Goal: Task Accomplishment & Management: Manage account settings

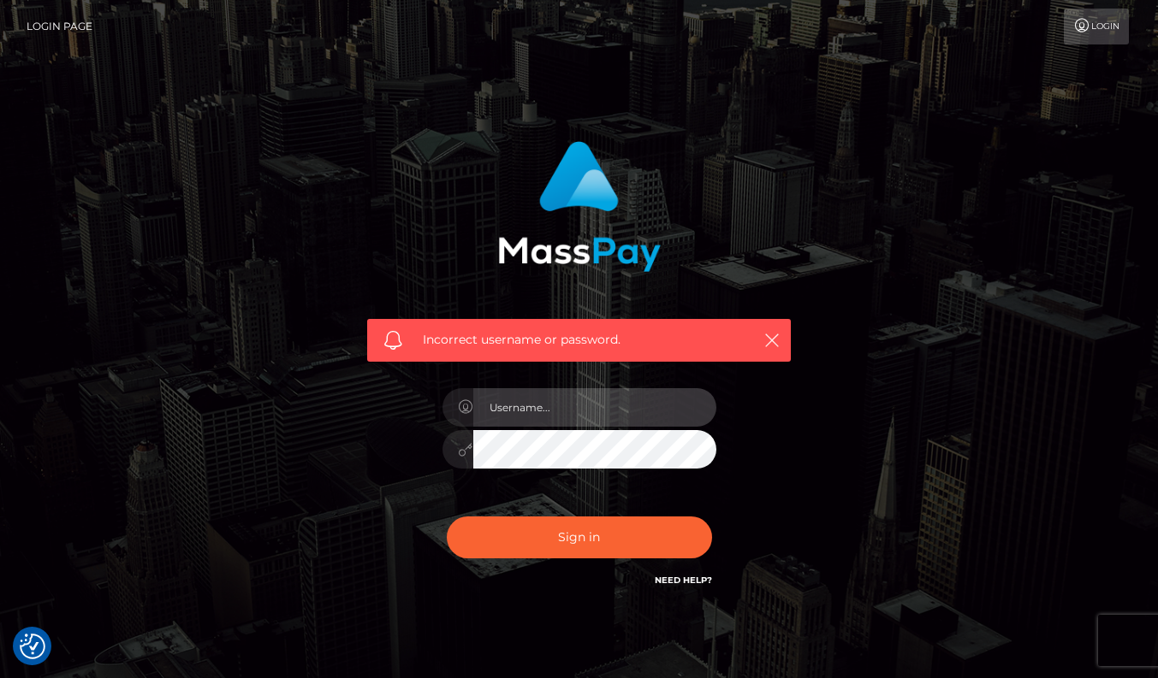
click at [612, 415] on input "text" at bounding box center [594, 407] width 243 height 38
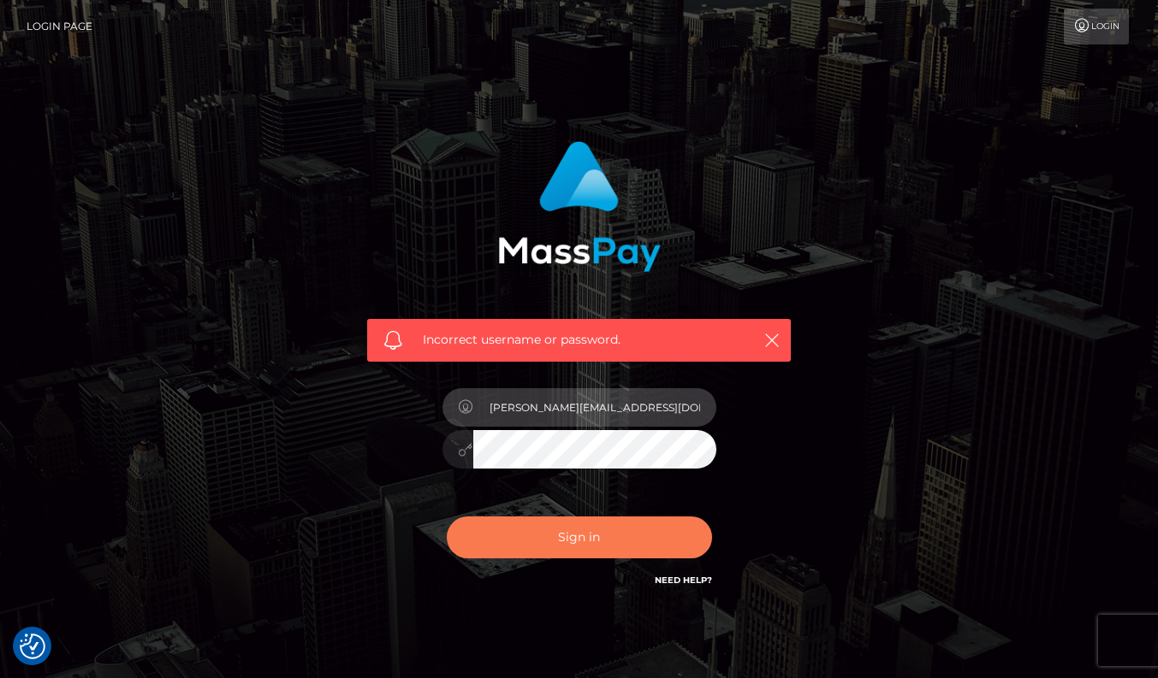
type input "w.t.ilda@proton.me"
click at [606, 554] on button "Sign in" at bounding box center [579, 538] width 265 height 42
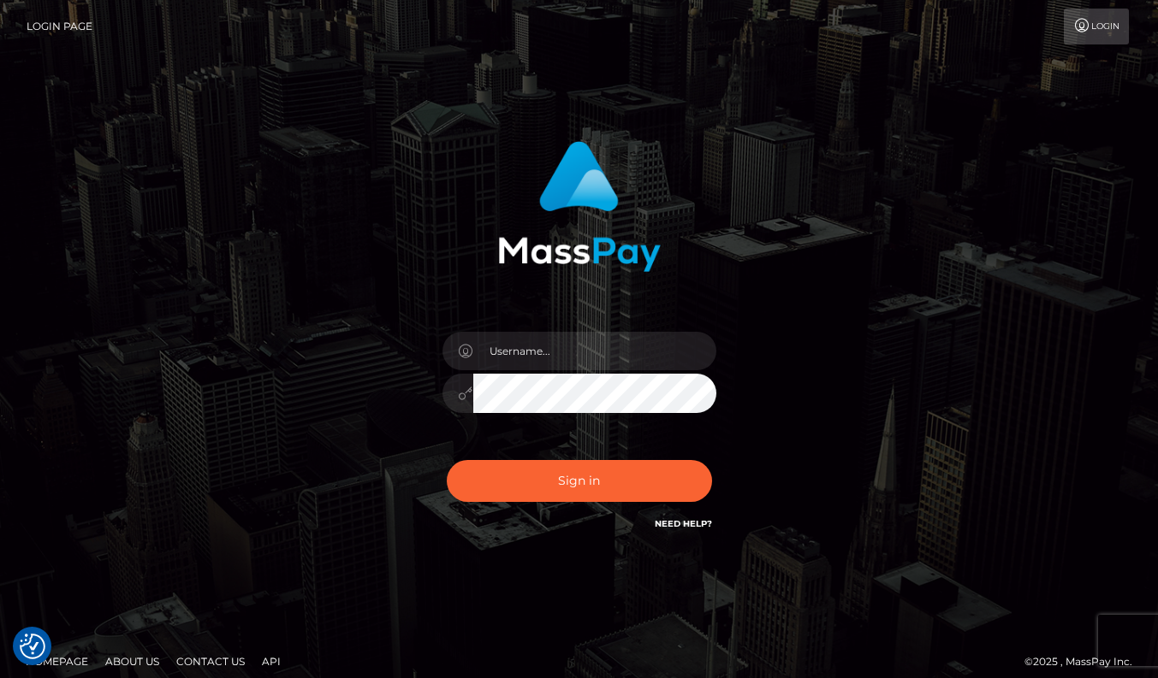
click at [68, 25] on link "Login Page" at bounding box center [60, 27] width 66 height 36
click at [1104, 38] on link "Login" at bounding box center [1095, 27] width 65 height 36
click at [527, 362] on input "text" at bounding box center [594, 351] width 243 height 38
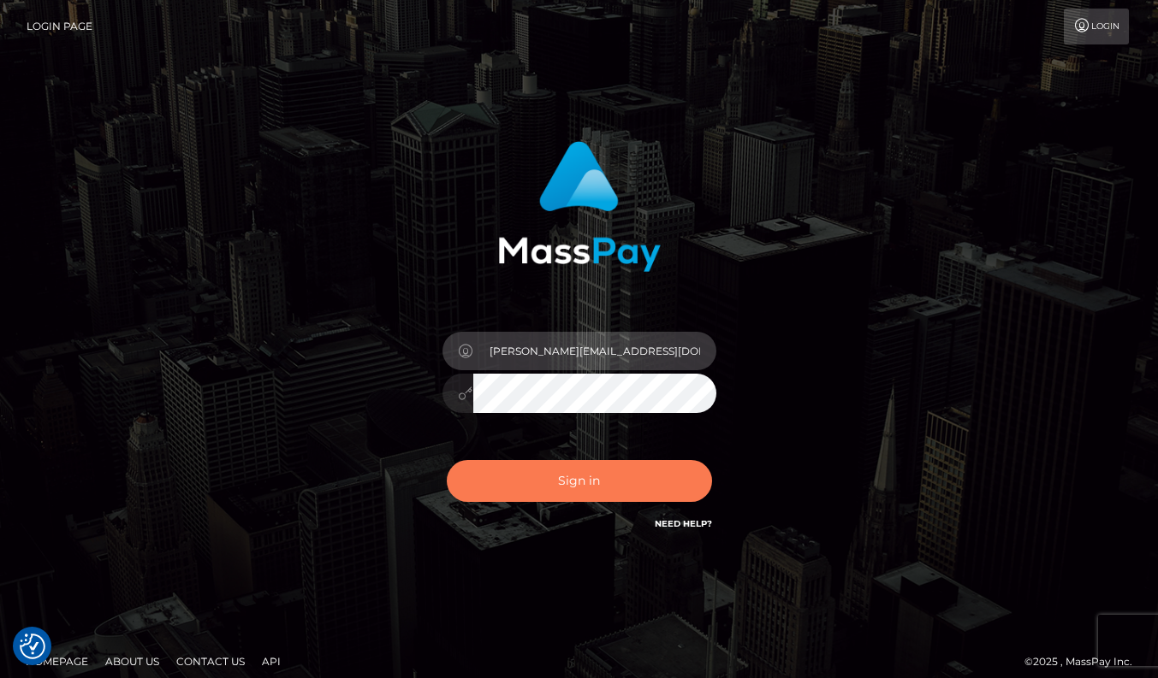
type input "w.t.ilda@proton.me"
click at [533, 497] on button "Sign in" at bounding box center [579, 481] width 265 height 42
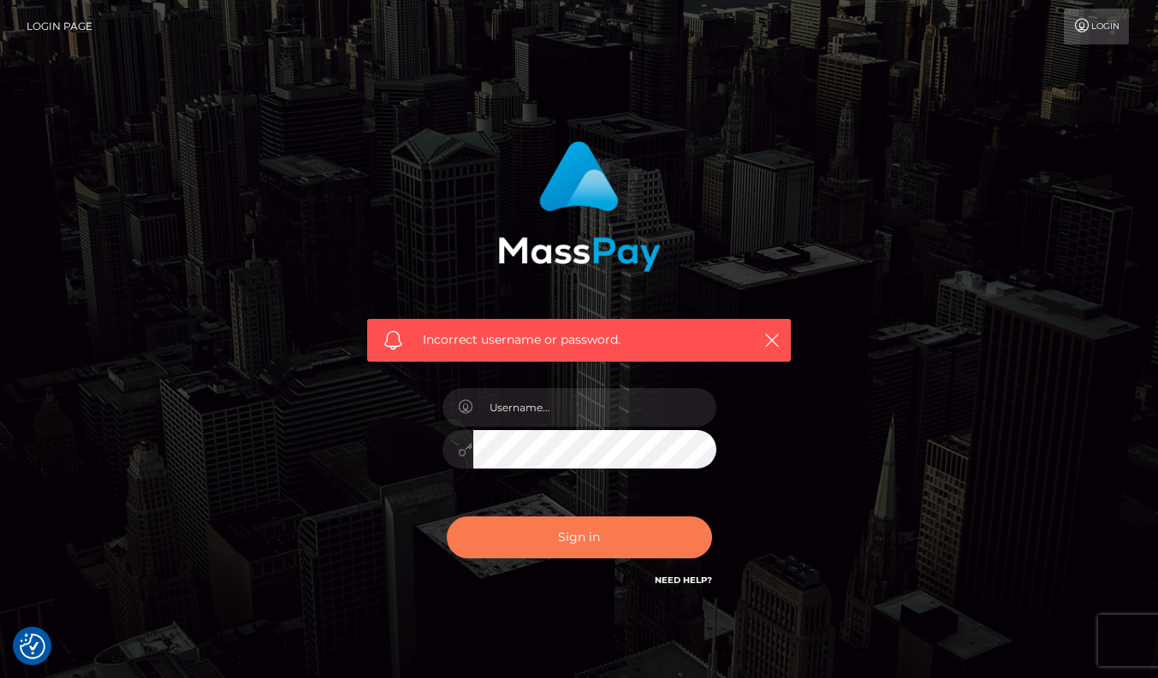
click at [651, 533] on button "Sign in" at bounding box center [579, 538] width 265 height 42
click at [549, 541] on button "Sign in" at bounding box center [579, 538] width 265 height 42
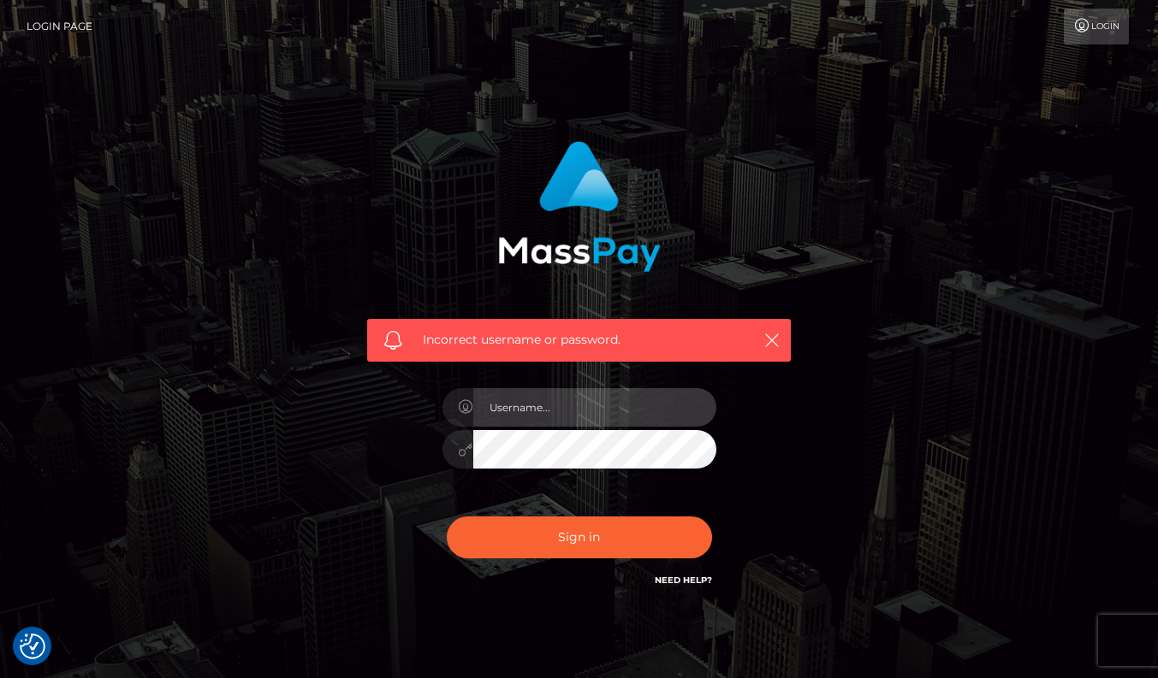
click at [574, 404] on input "text" at bounding box center [594, 407] width 243 height 38
click at [64, 27] on link "Login Page" at bounding box center [60, 27] width 66 height 36
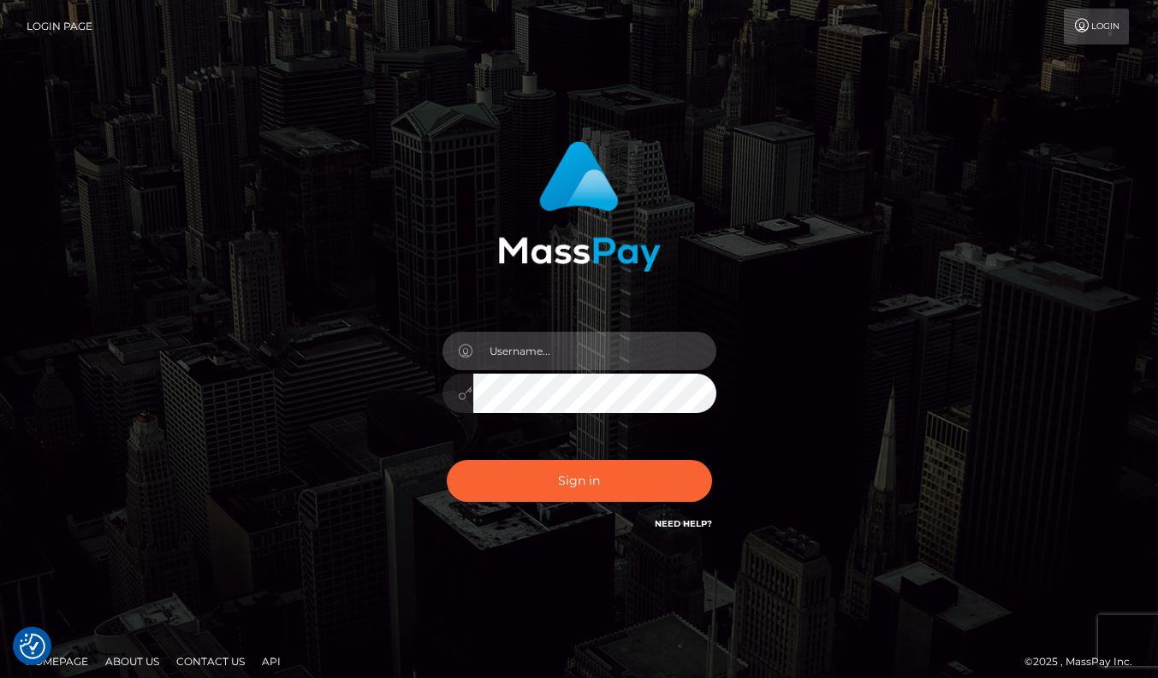
click at [613, 362] on input "text" at bounding box center [594, 351] width 243 height 38
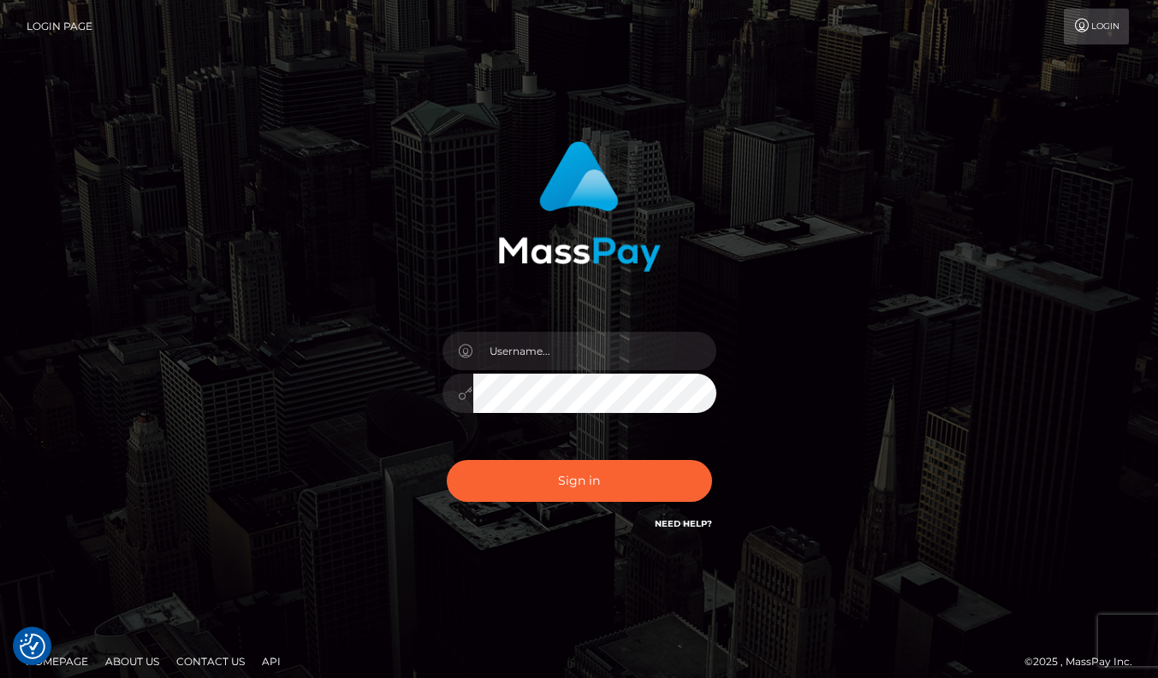
click at [210, 668] on link "Contact Us" at bounding box center [210, 661] width 82 height 27
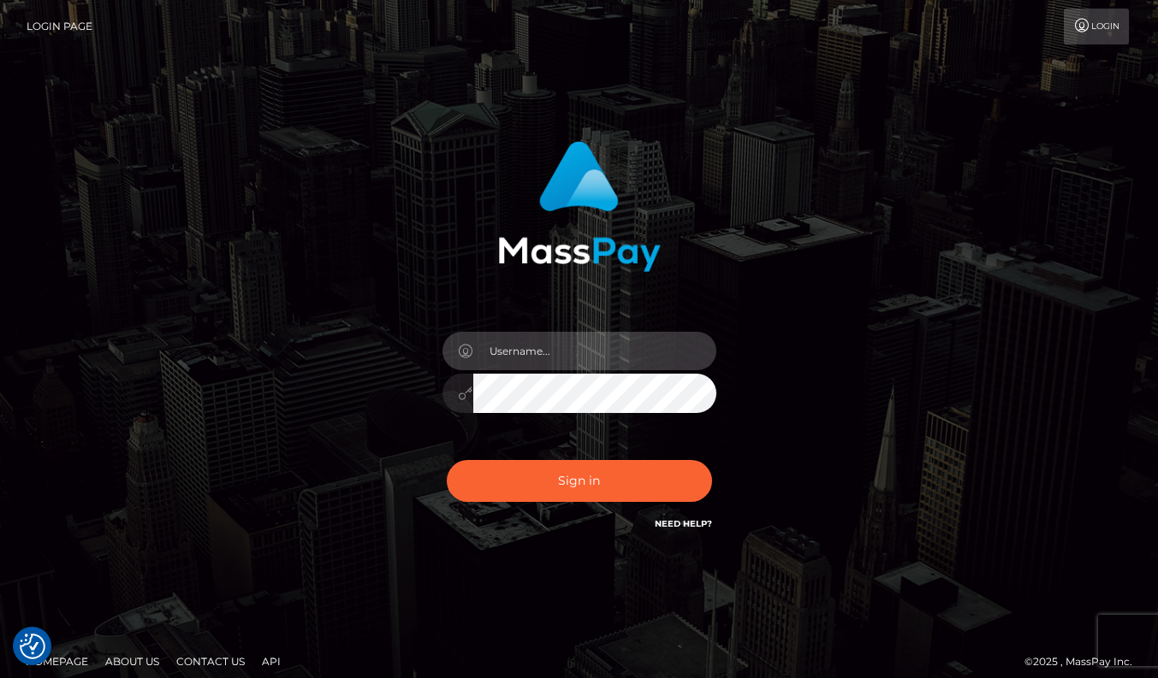
click at [602, 357] on input "text" at bounding box center [594, 351] width 243 height 38
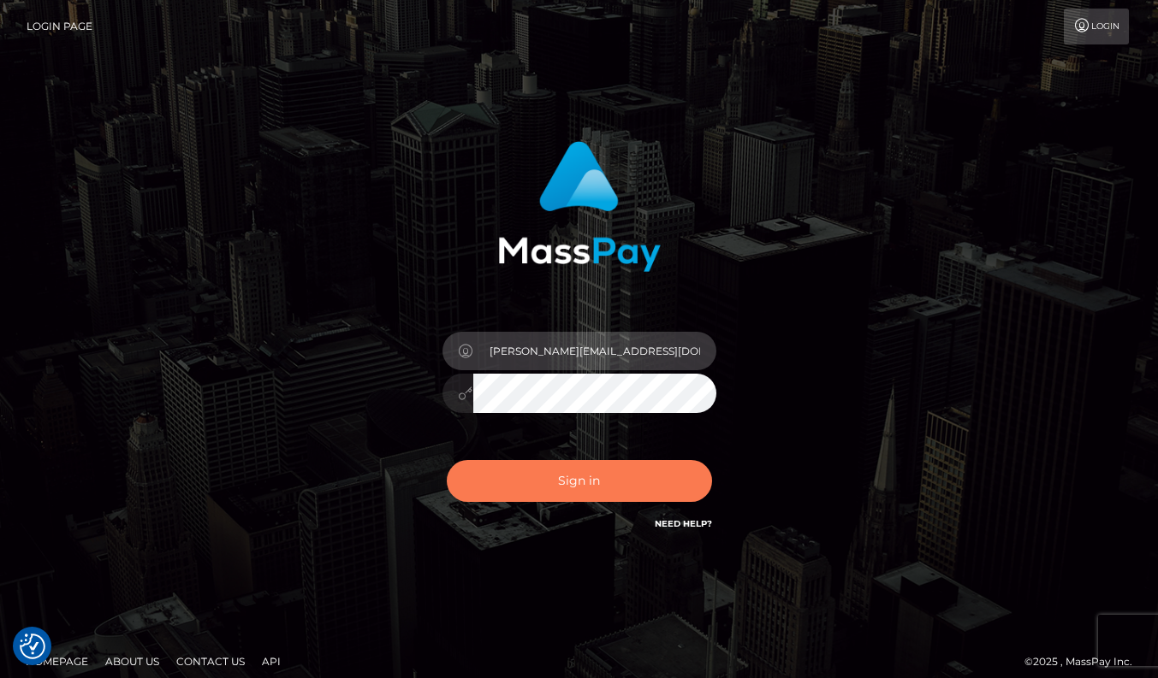
type input "w.t.ilda@proton.me"
click at [584, 466] on button "Sign in" at bounding box center [579, 481] width 265 height 42
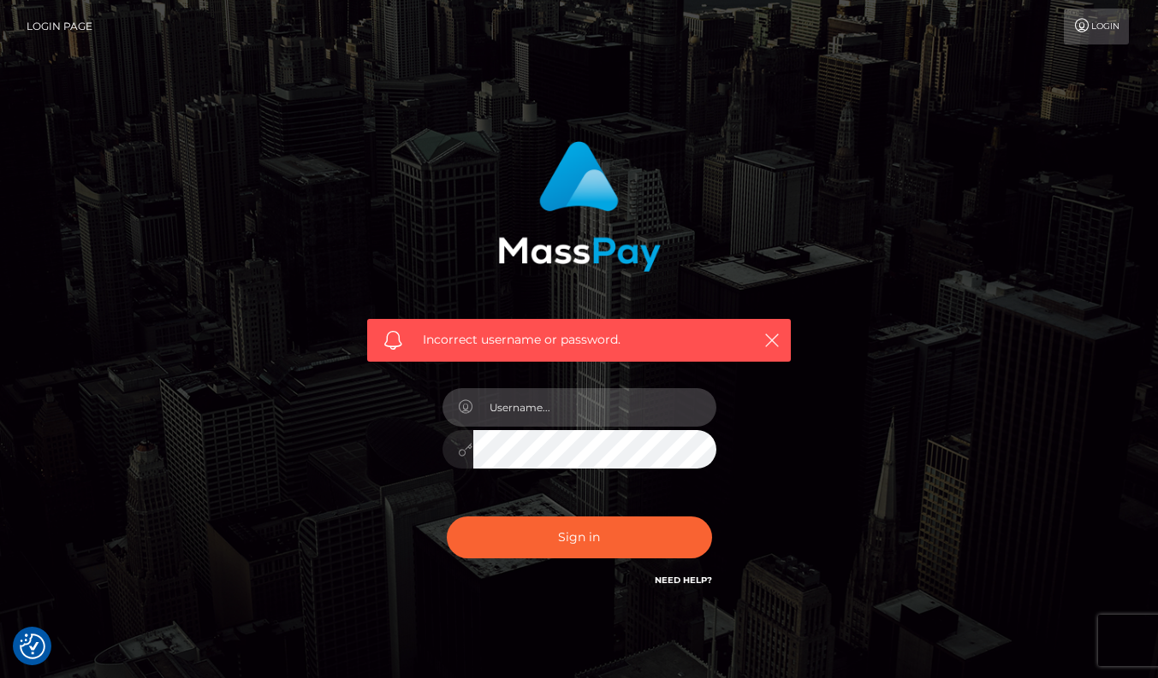
click at [571, 412] on input "text" at bounding box center [594, 407] width 243 height 38
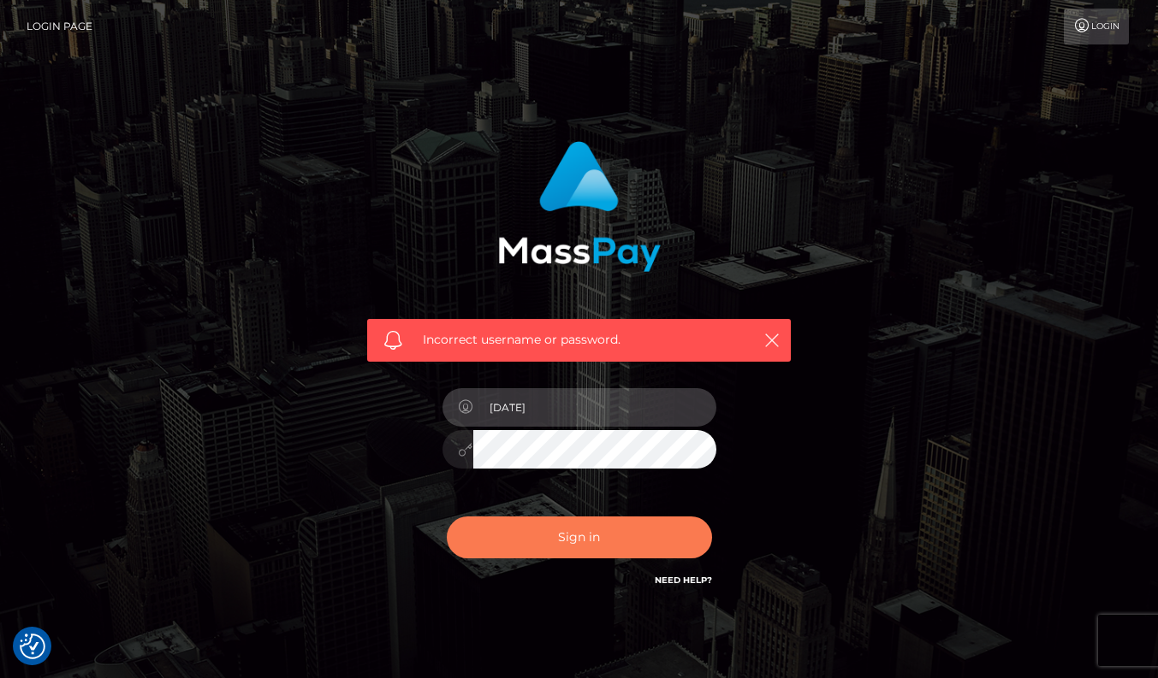
type input "1993-10-05"
click at [628, 533] on button "Sign in" at bounding box center [579, 538] width 265 height 42
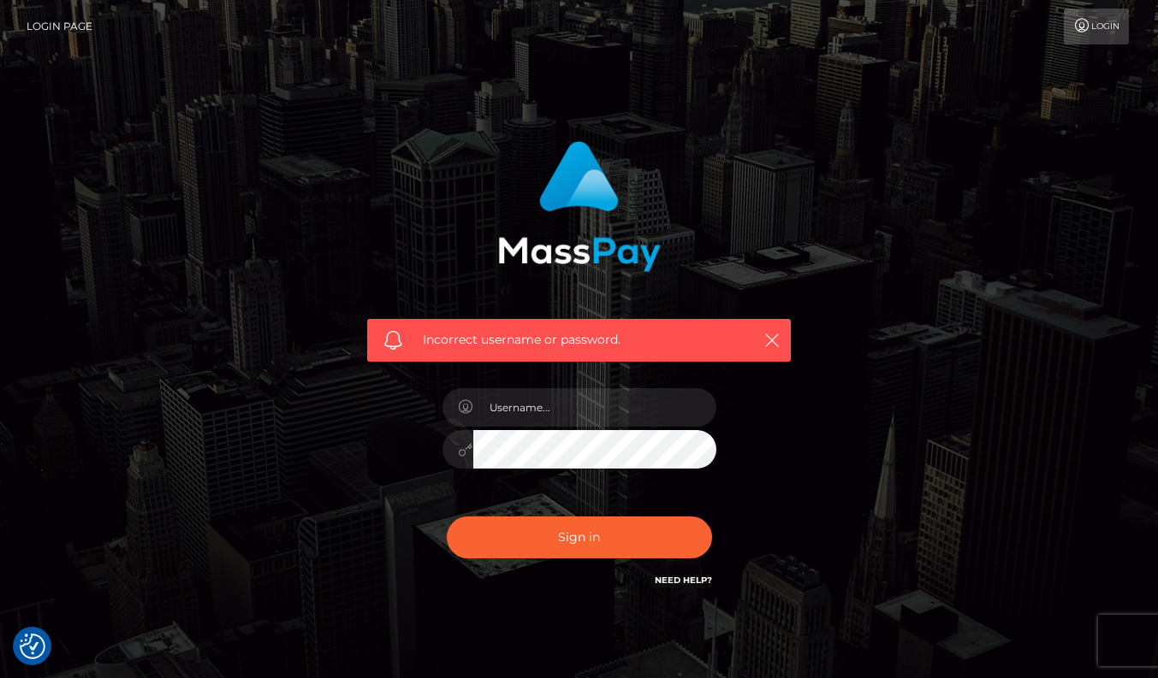
click at [696, 579] on link "Need Help?" at bounding box center [682, 580] width 57 height 11
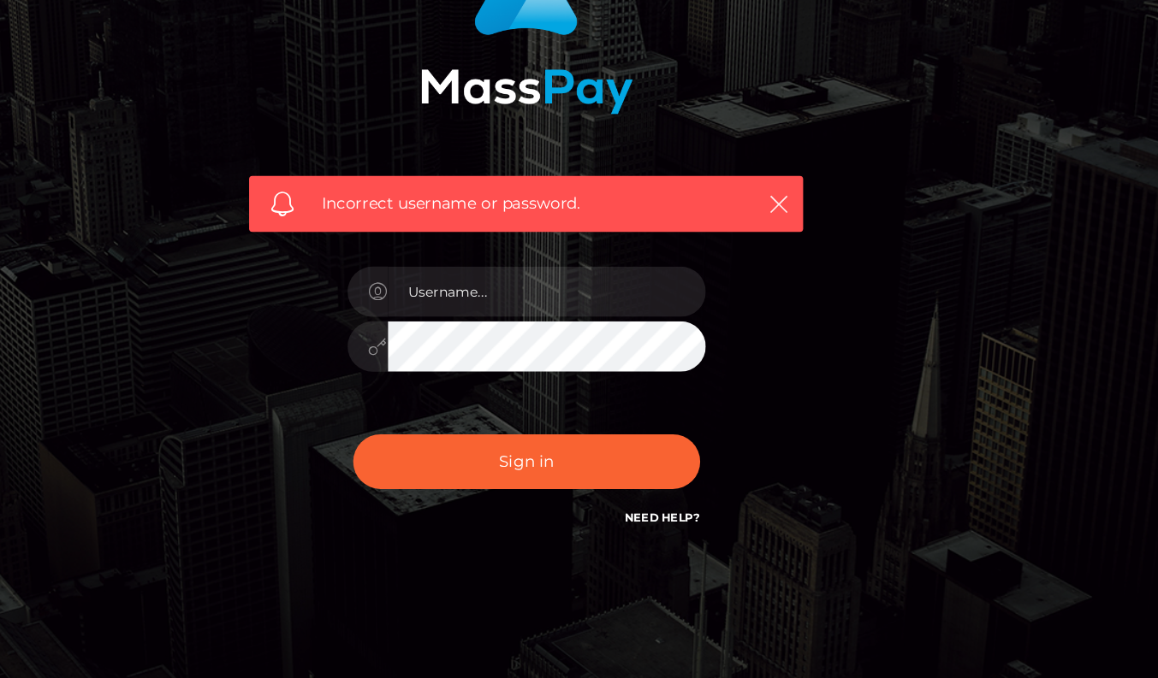
scroll to position [49, 0]
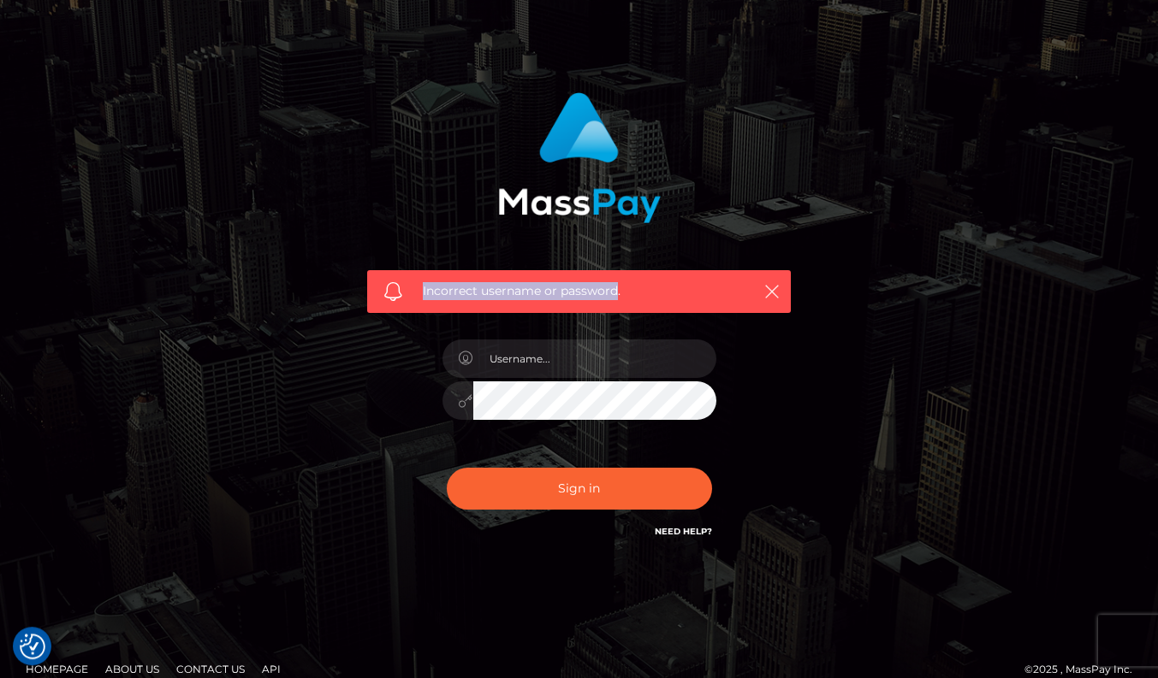
drag, startPoint x: 618, startPoint y: 293, endPoint x: 422, endPoint y: 271, distance: 197.1
click at [422, 271] on div "Incorrect username or password." at bounding box center [578, 291] width 423 height 43
copy span "Incorrect username or password"
